Goal: Task Accomplishment & Management: Complete application form

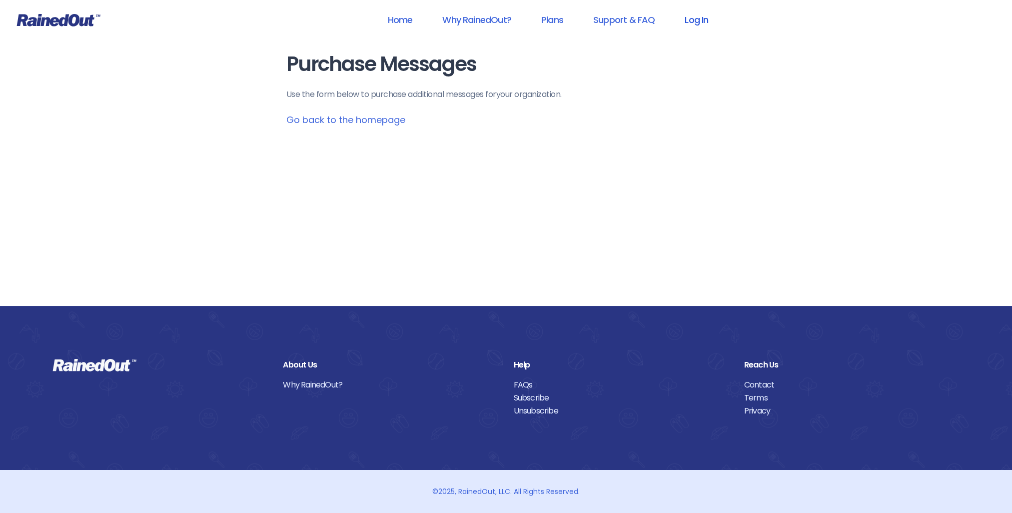
click at [706, 15] on link "Log In" at bounding box center [696, 19] width 49 height 22
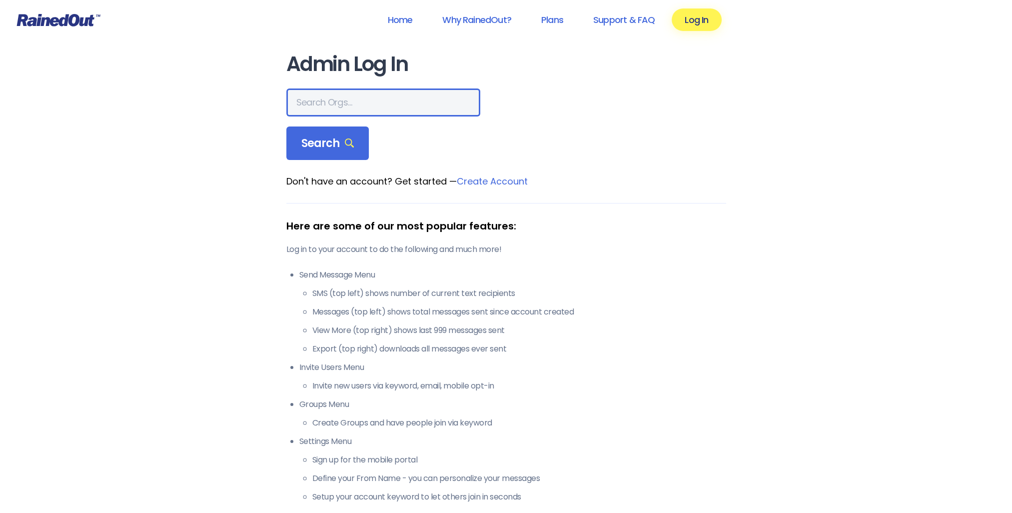
click at [324, 101] on input "text" at bounding box center [383, 102] width 194 height 28
type input "san marcos"
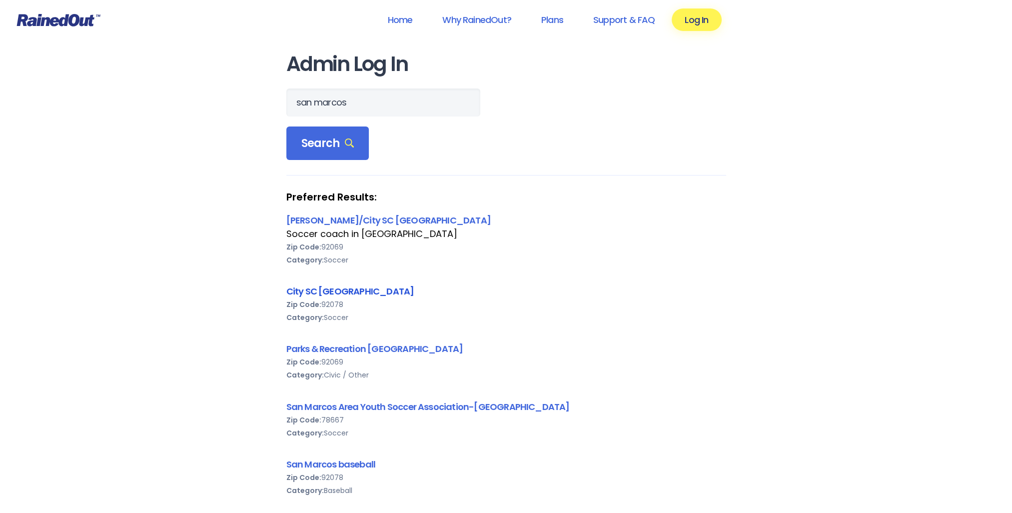
click at [302, 293] on link "City SC [GEOGRAPHIC_DATA]" at bounding box center [350, 291] width 128 height 12
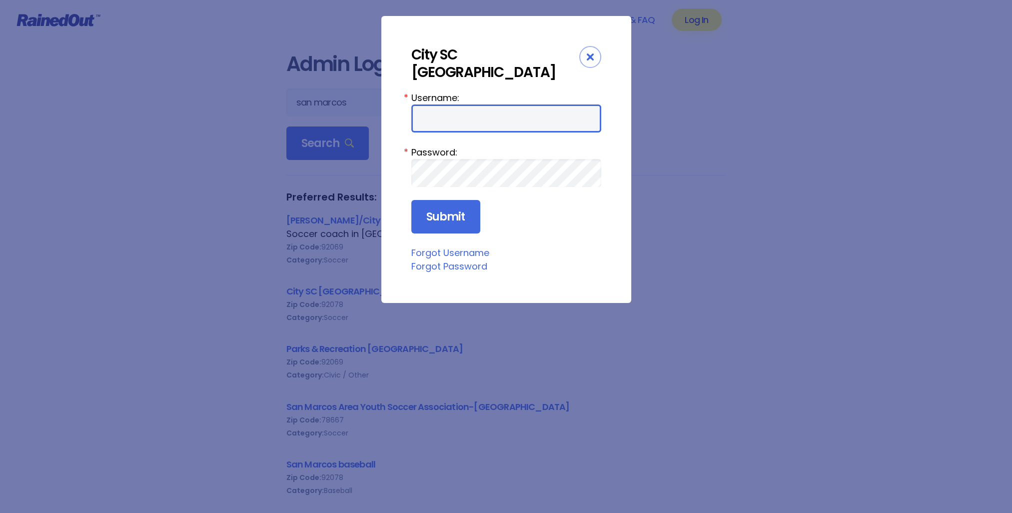
type input "parksrecsm"
click at [587, 53] on icon "Close" at bounding box center [590, 56] width 7 height 7
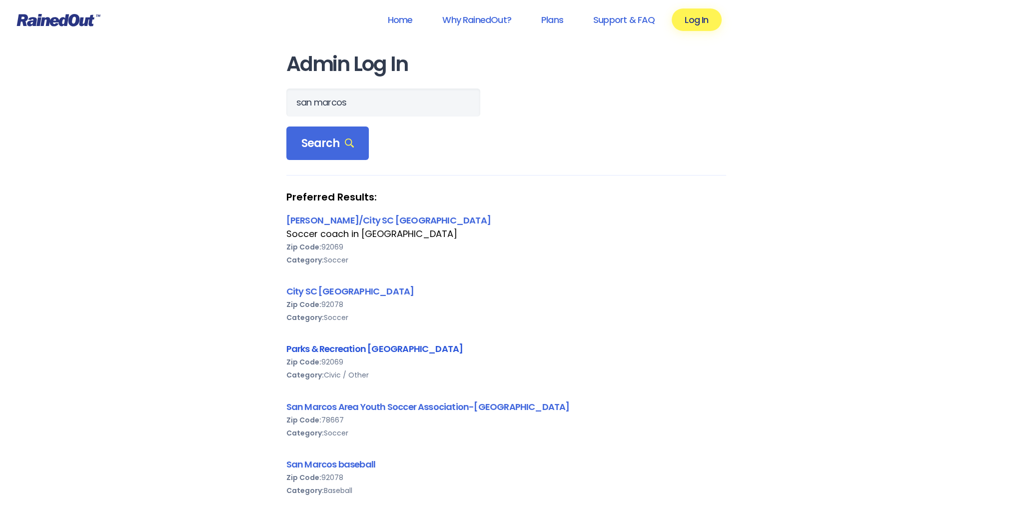
click at [323, 344] on link "Parks & Recreation [GEOGRAPHIC_DATA]" at bounding box center [374, 348] width 177 height 12
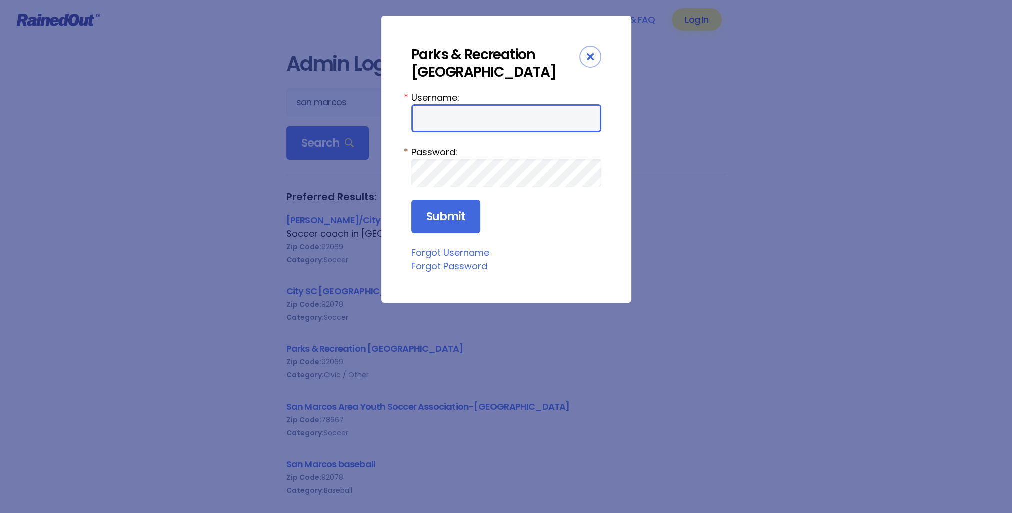
type input "parksrecsm"
click at [462, 126] on input "parksrecsm" at bounding box center [506, 118] width 190 height 28
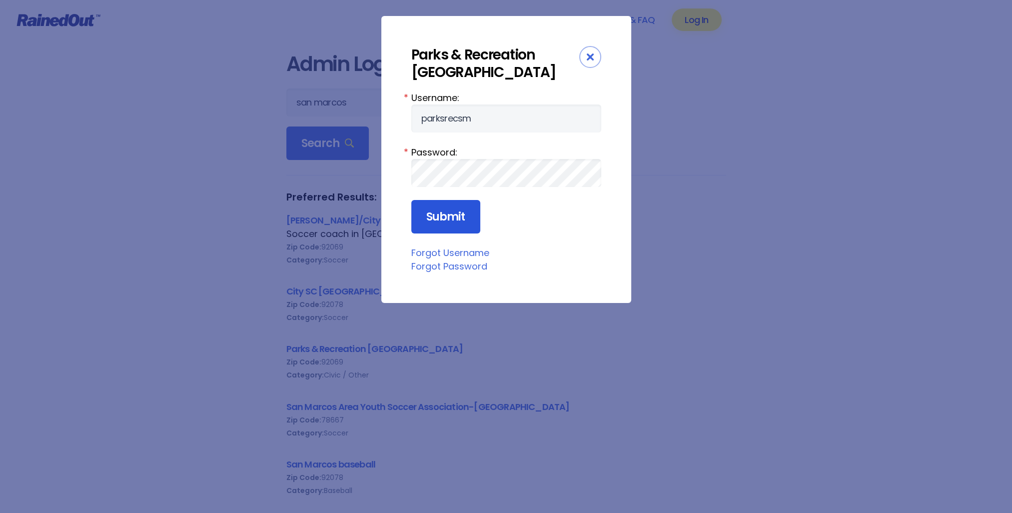
click at [453, 215] on input "Submit" at bounding box center [445, 217] width 69 height 34
